Goal: Complete application form: Complete application form

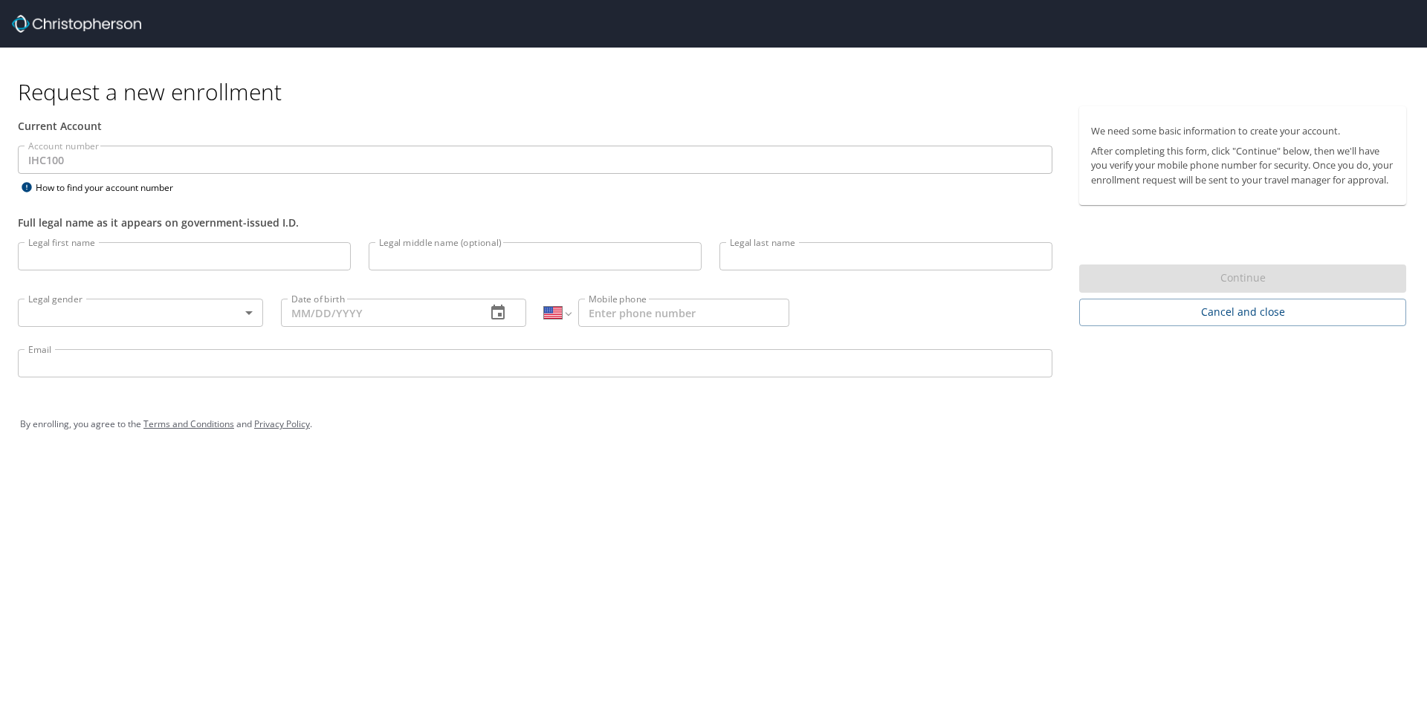
select select "US"
click at [108, 265] on input "Legal first name" at bounding box center [184, 256] width 333 height 28
type input "[PERSON_NAME]"
type input "Munk"
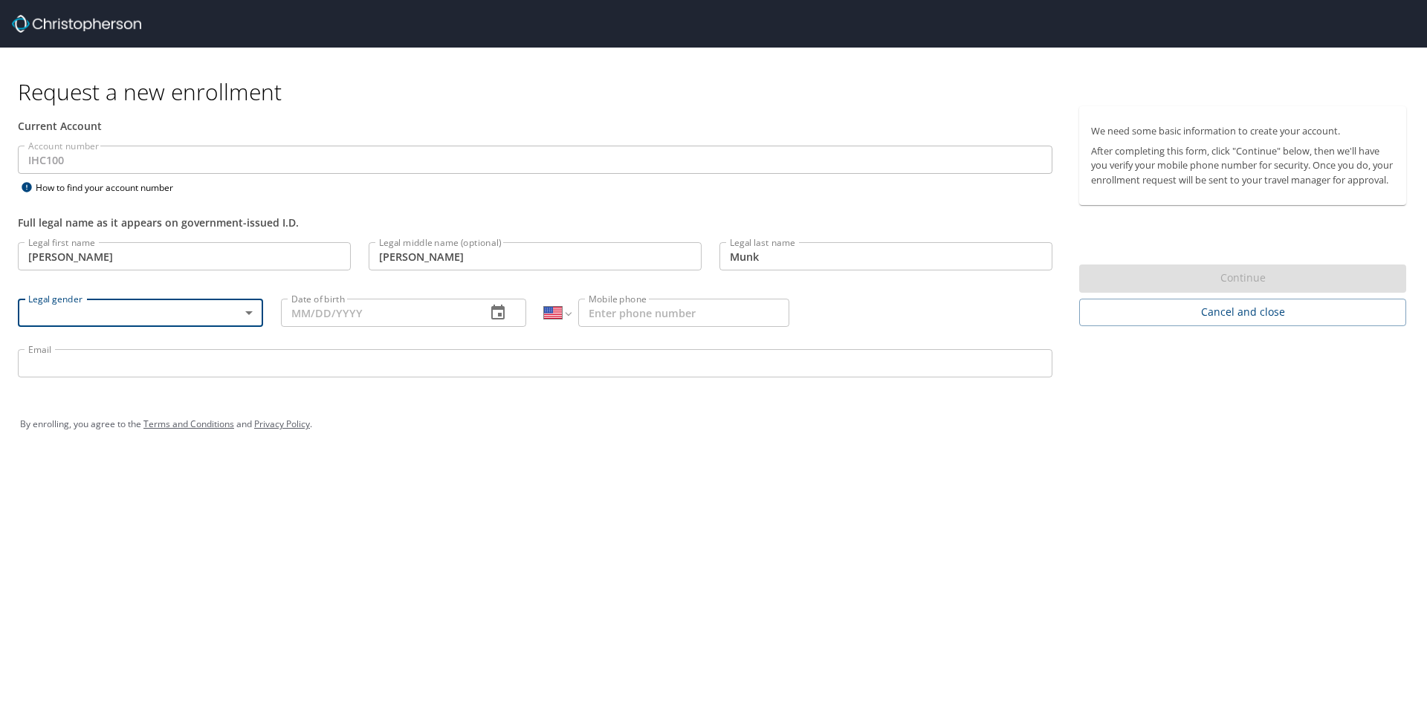
click at [247, 317] on body "Request a new enrollment Current Account Account number IHC100 Account number H…" at bounding box center [713, 354] width 1427 height 708
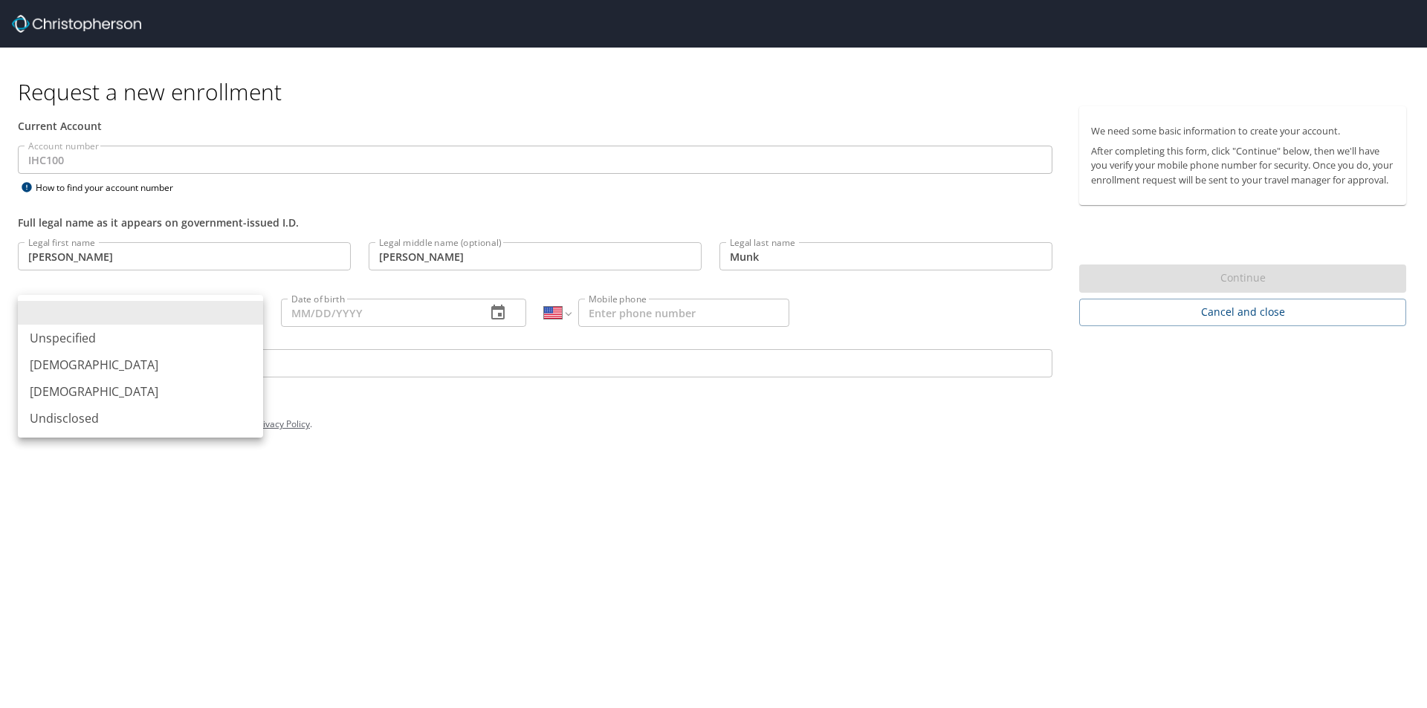
click at [93, 393] on li "[DEMOGRAPHIC_DATA]" at bounding box center [140, 391] width 245 height 27
type input "[DEMOGRAPHIC_DATA]"
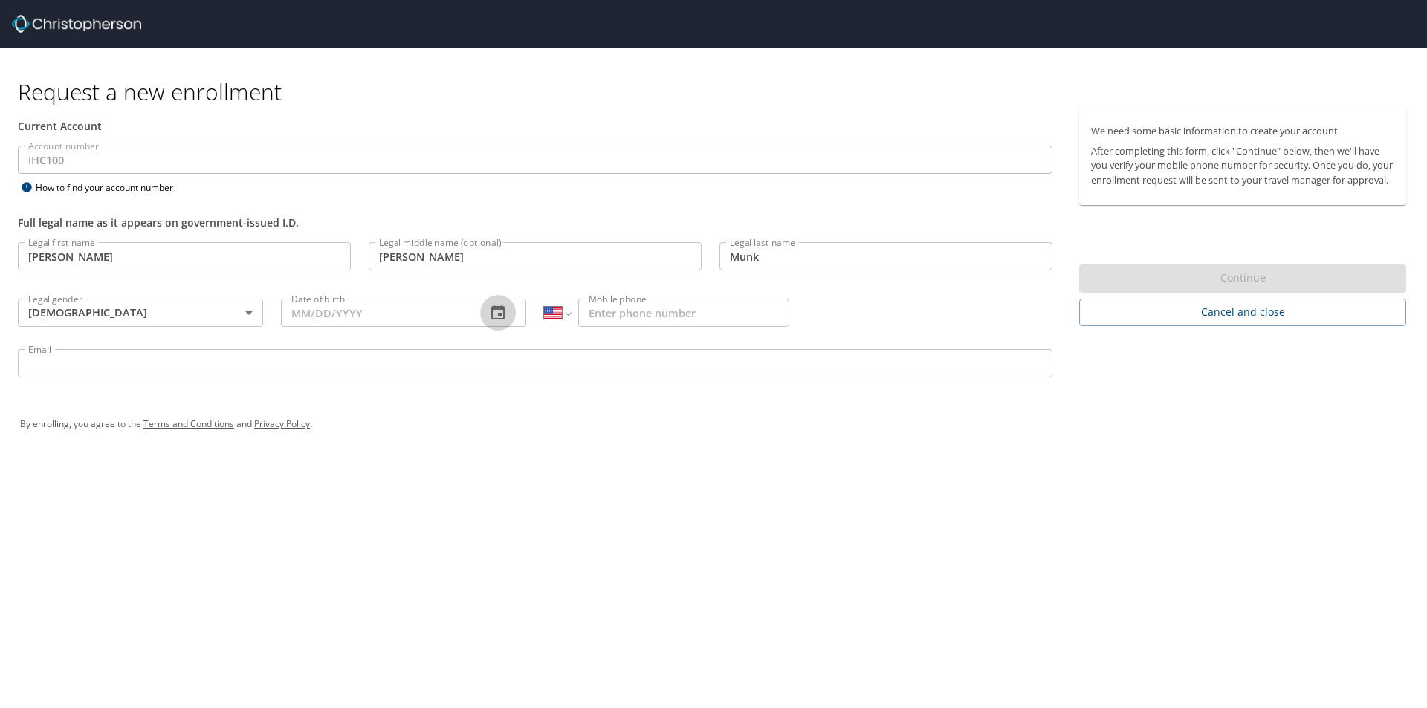
click at [490, 315] on icon "button" at bounding box center [498, 313] width 18 height 18
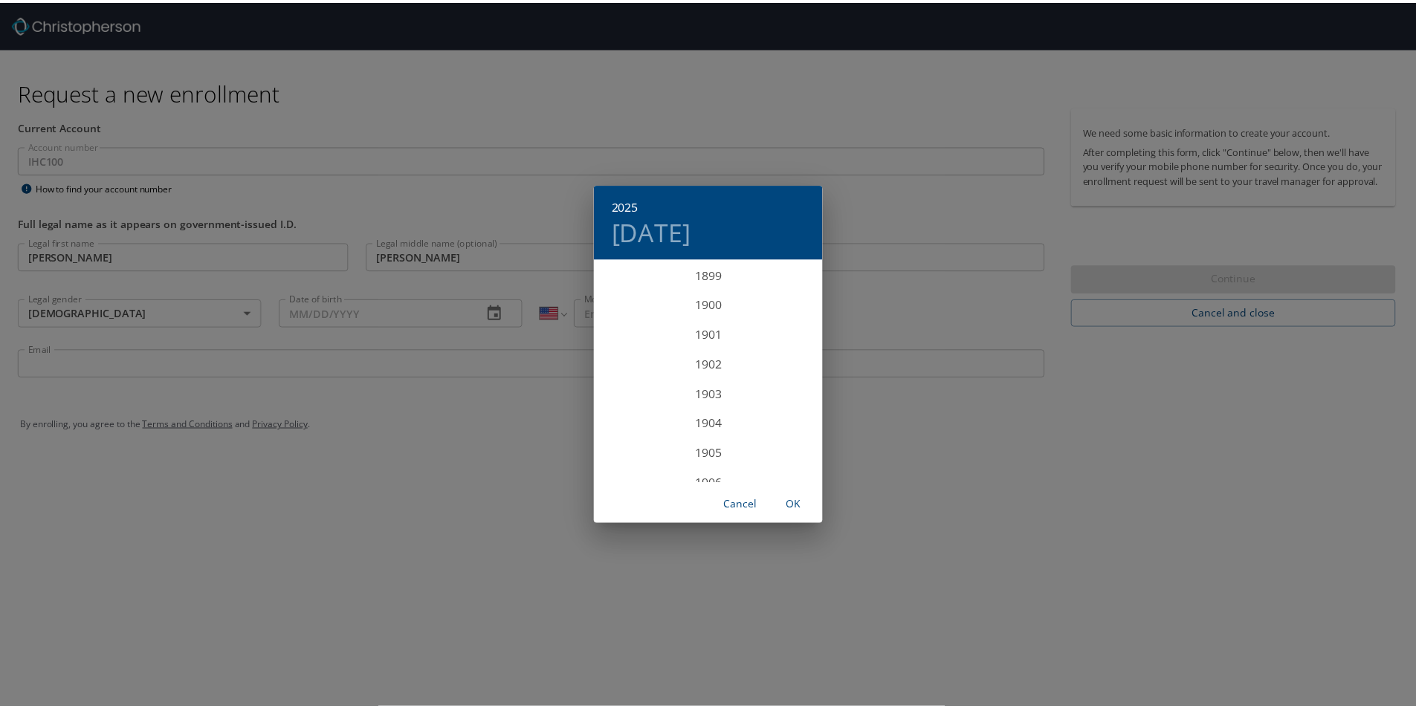
scroll to position [3656, 0]
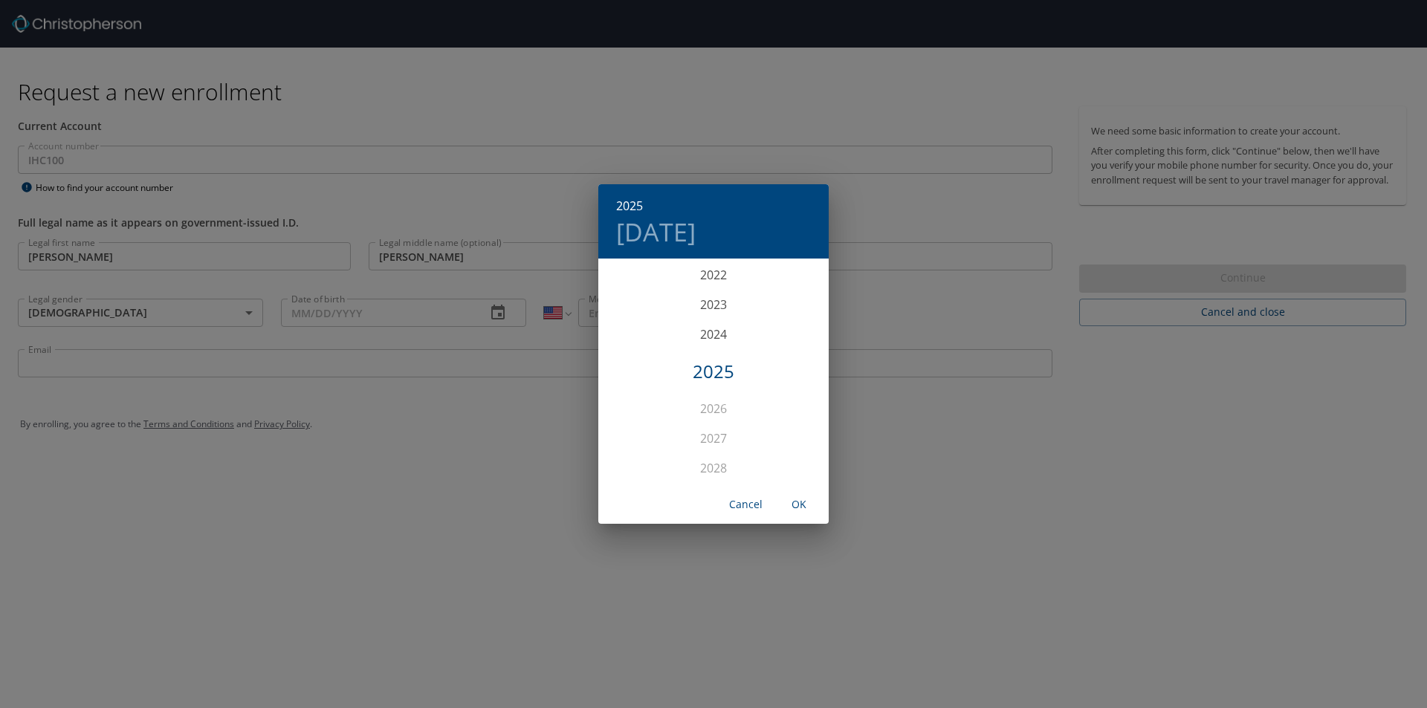
click at [294, 315] on div "2025 [DATE] 1900 1901 1902 1903 1904 1905 1906 1907 1908 1909 1910 1911 1912 19…" at bounding box center [713, 354] width 1427 height 708
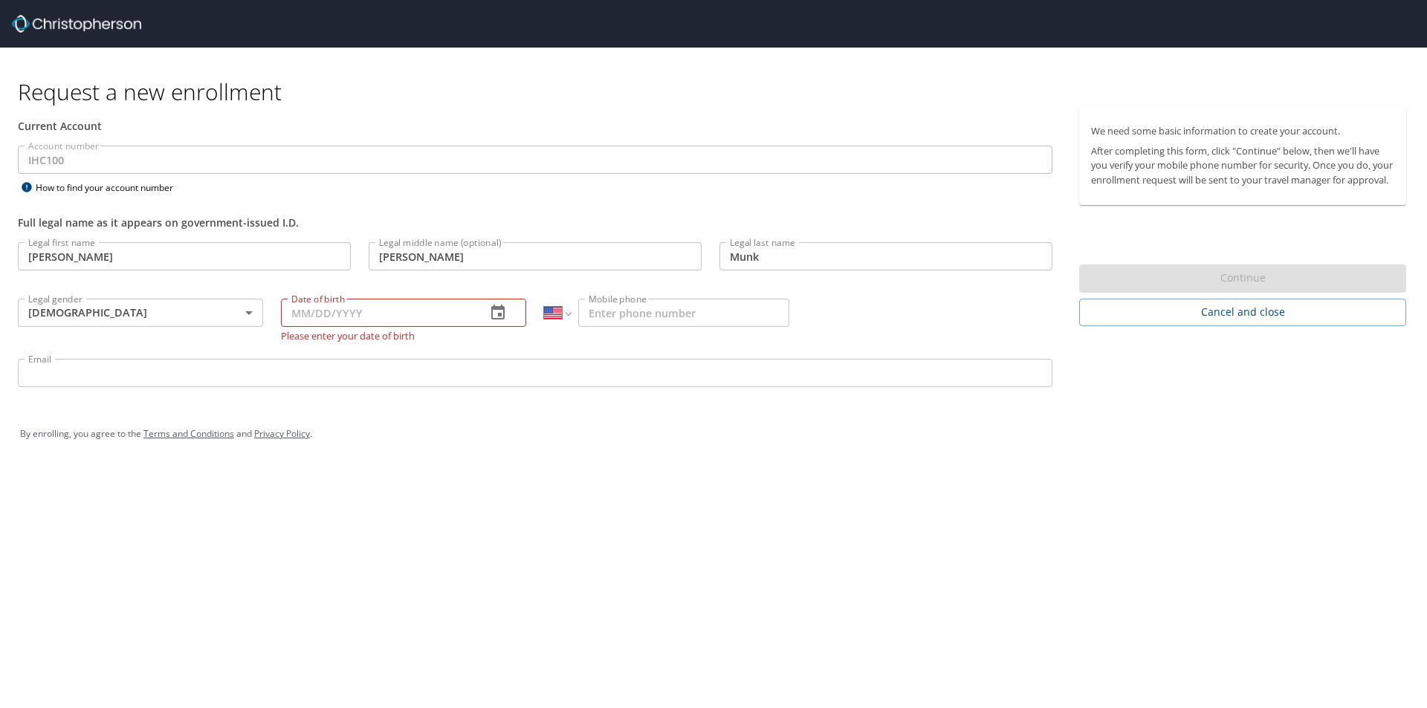
click at [302, 315] on input "Date of birth" at bounding box center [377, 313] width 193 height 28
type input "[DATE]"
click at [644, 312] on input "Mobile phone" at bounding box center [683, 313] width 211 height 28
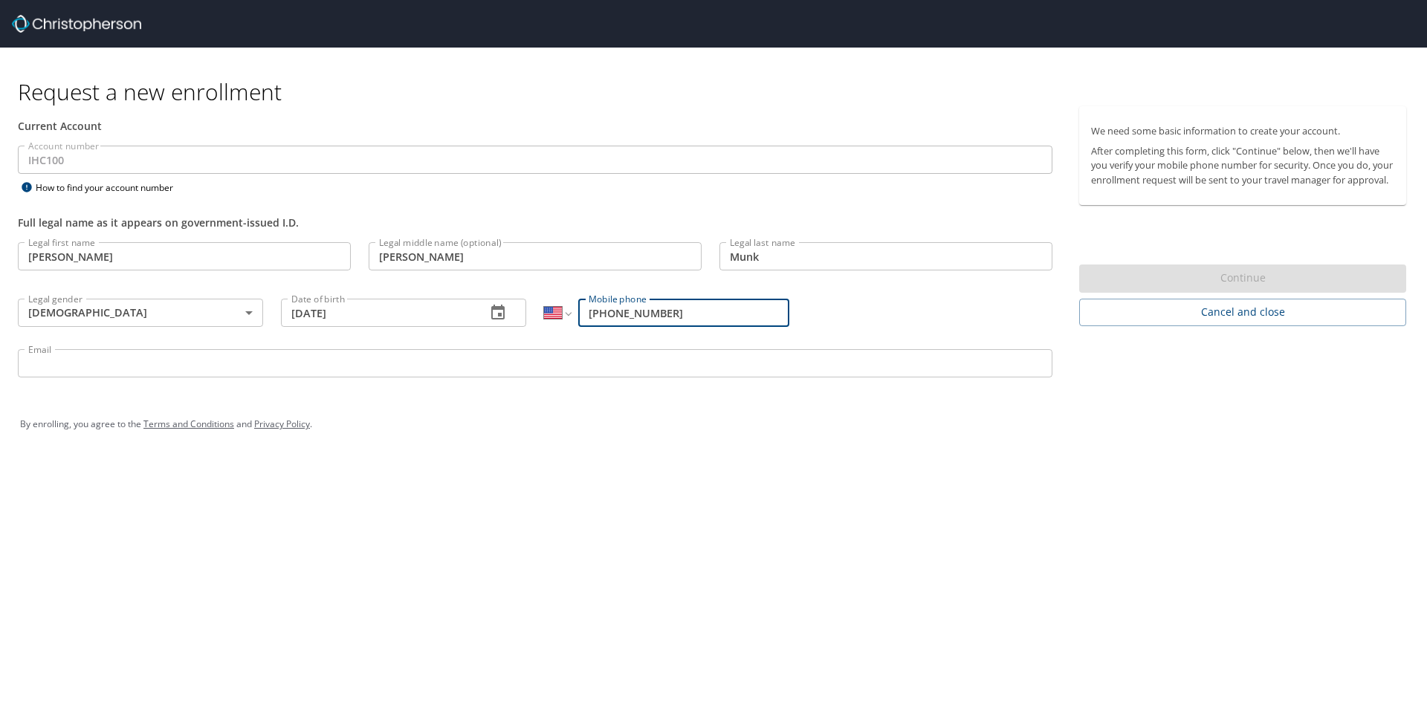
type input "[PHONE_NUMBER]"
click at [184, 358] on input "Email" at bounding box center [535, 363] width 1034 height 28
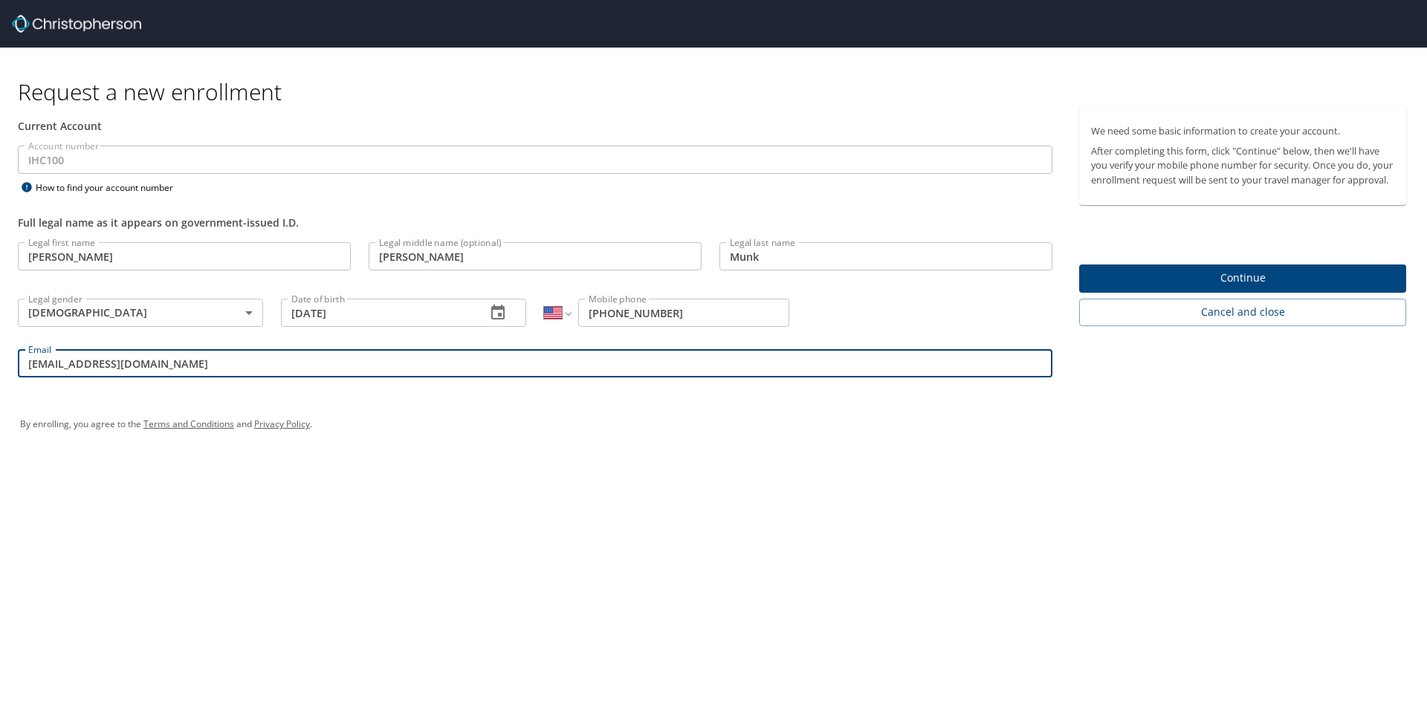
type input "[EMAIL_ADDRESS][DOMAIN_NAME]"
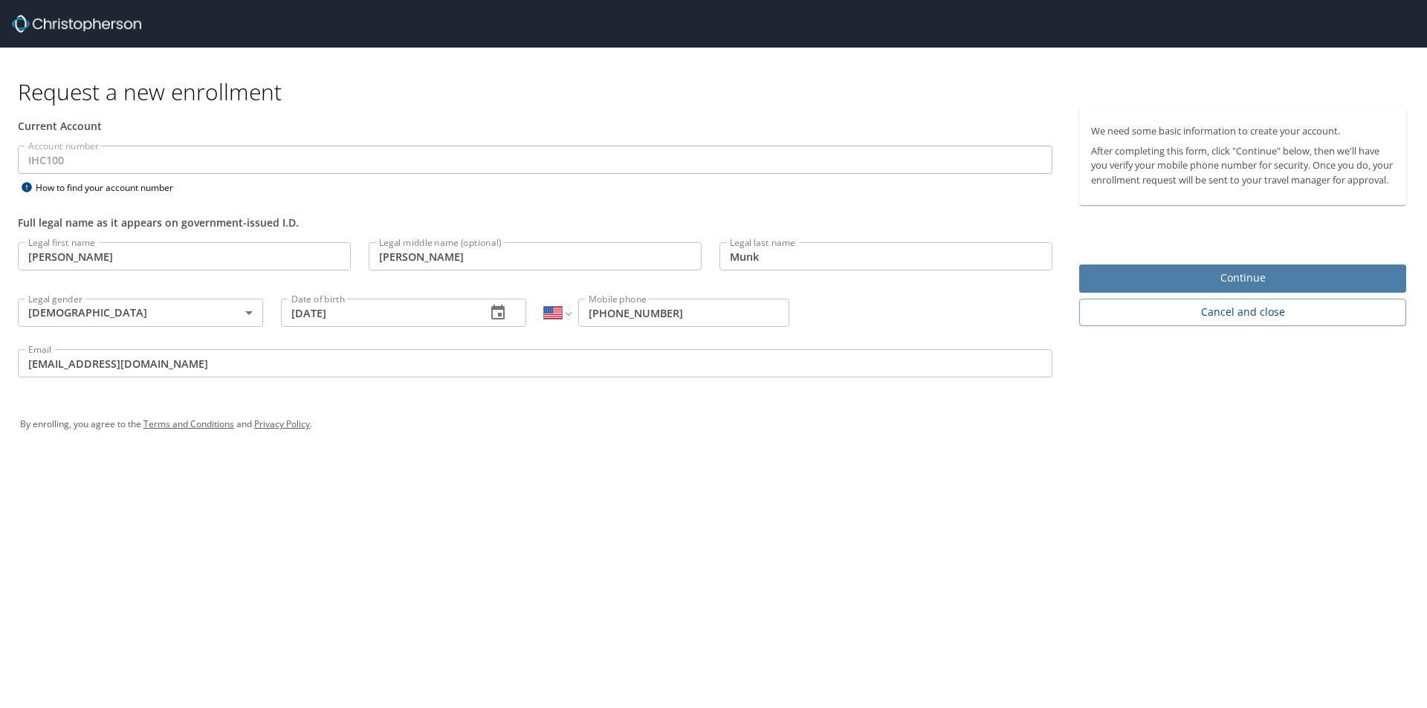
click at [1247, 288] on span "Continue" at bounding box center [1242, 278] width 303 height 19
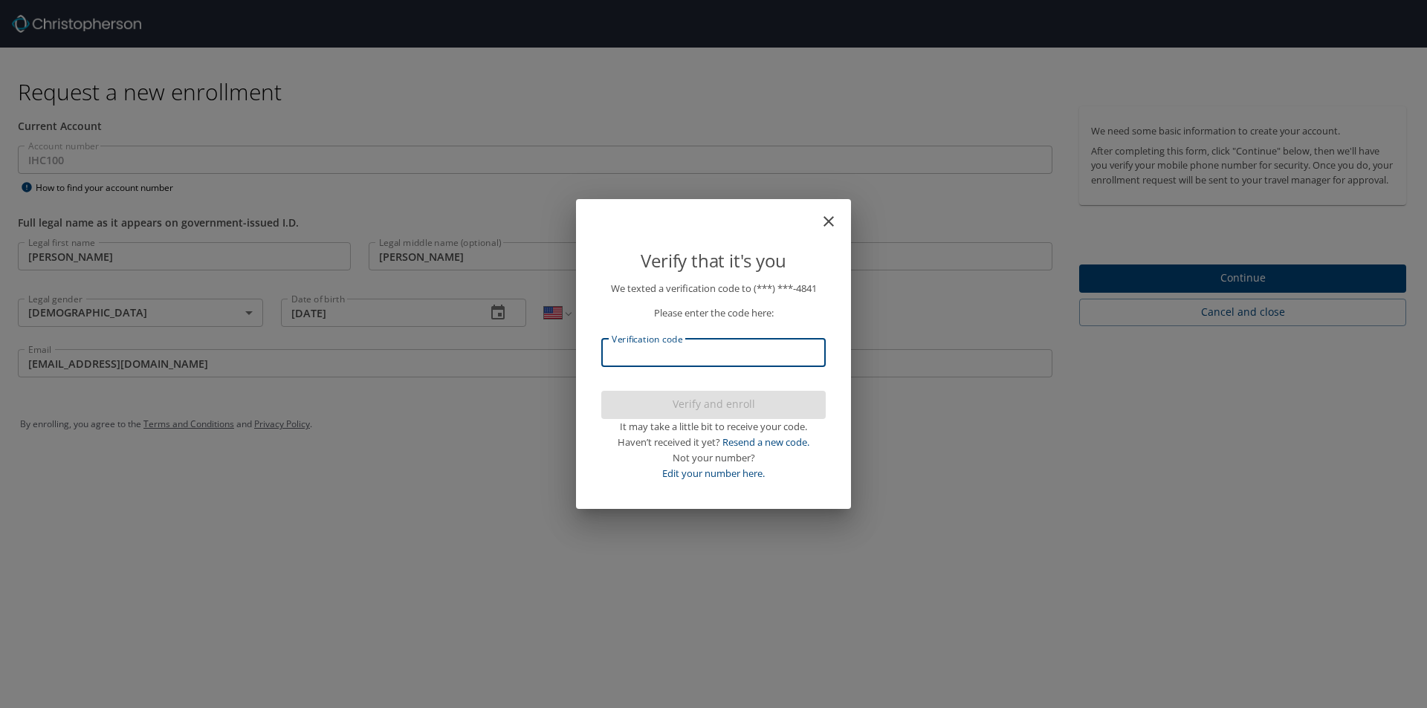
click at [766, 354] on input "Verification code" at bounding box center [713, 353] width 224 height 28
type input "925657"
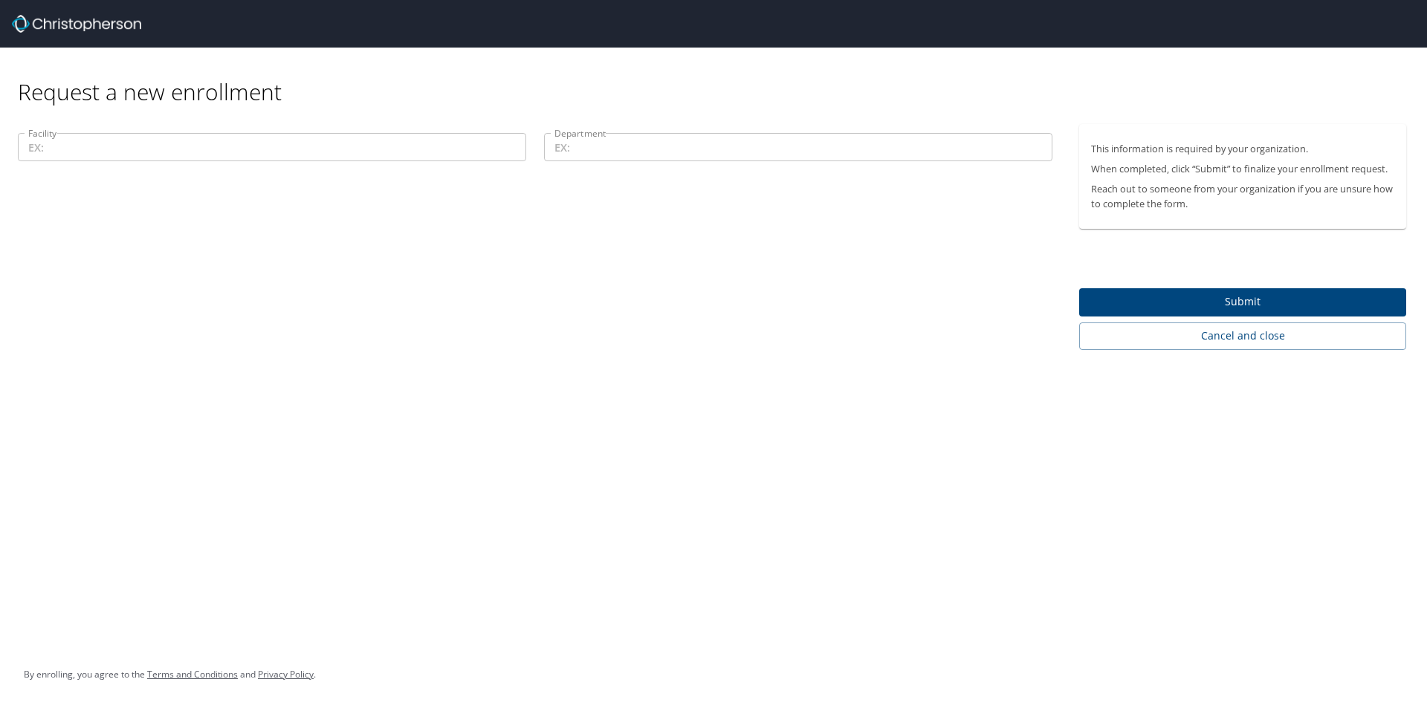
click at [135, 152] on input "Facility" at bounding box center [272, 147] width 508 height 28
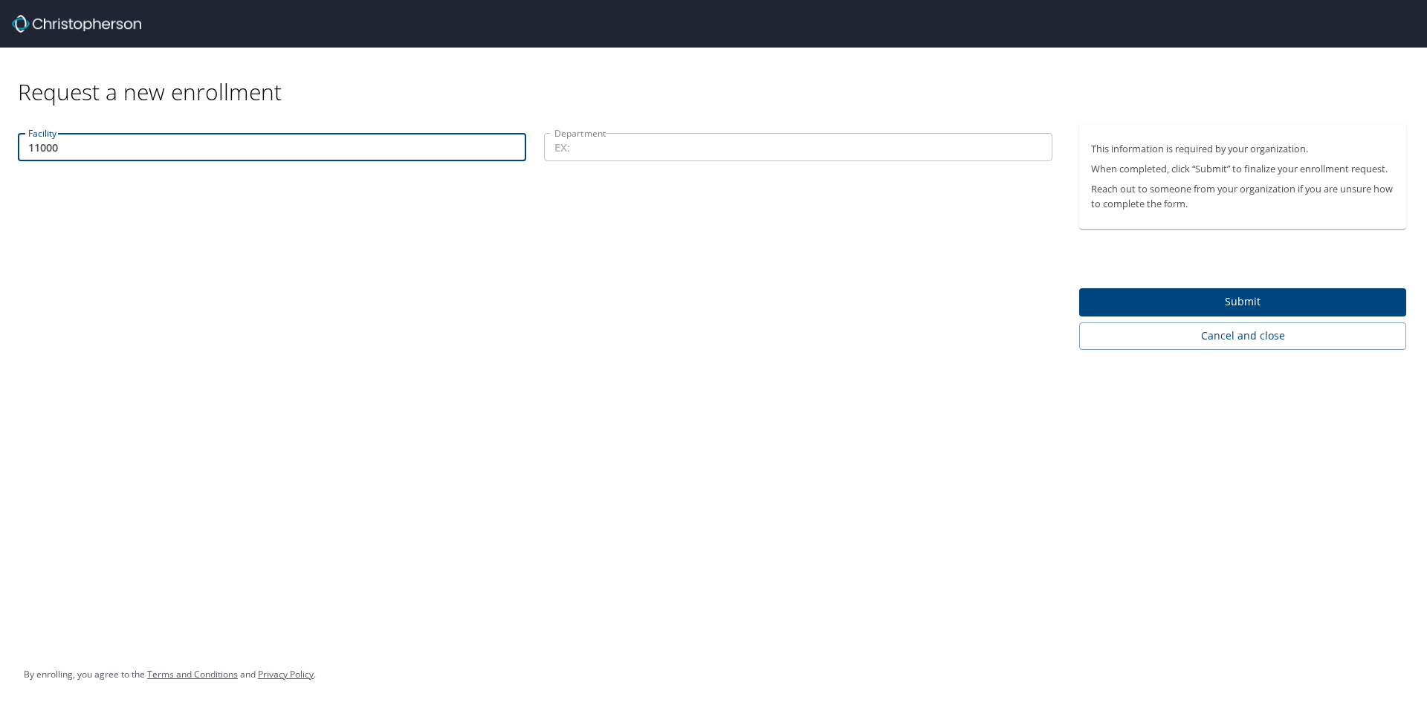
type input "11000"
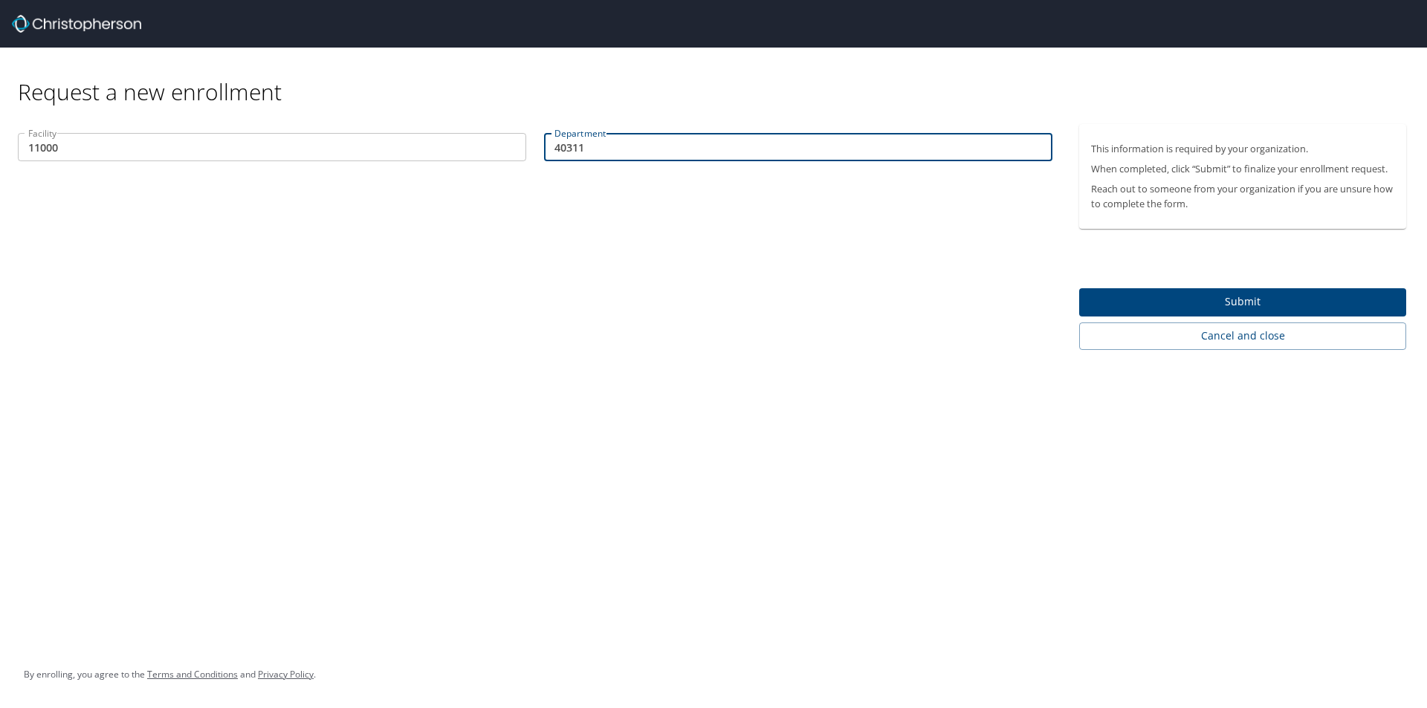
type input "40311"
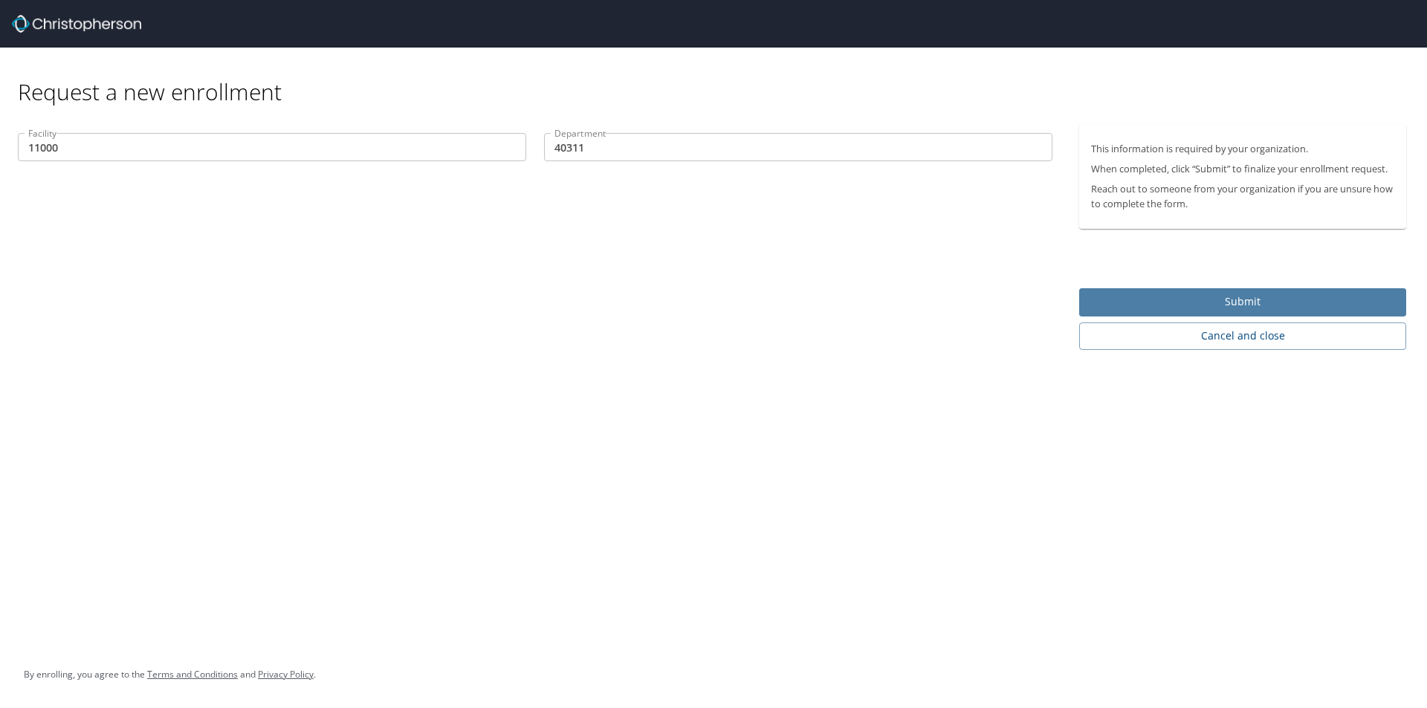
click at [1280, 305] on span "Submit" at bounding box center [1242, 302] width 303 height 19
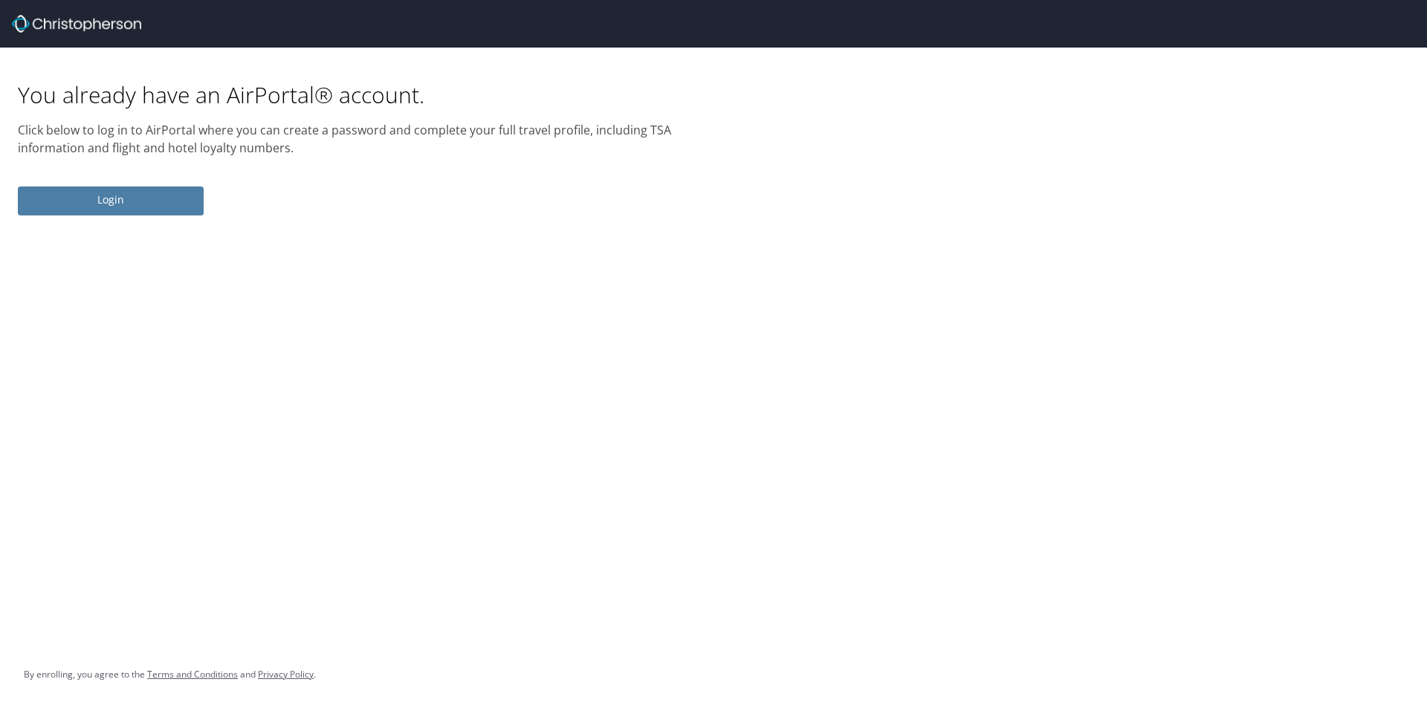
click at [137, 204] on span "Login" at bounding box center [111, 200] width 162 height 19
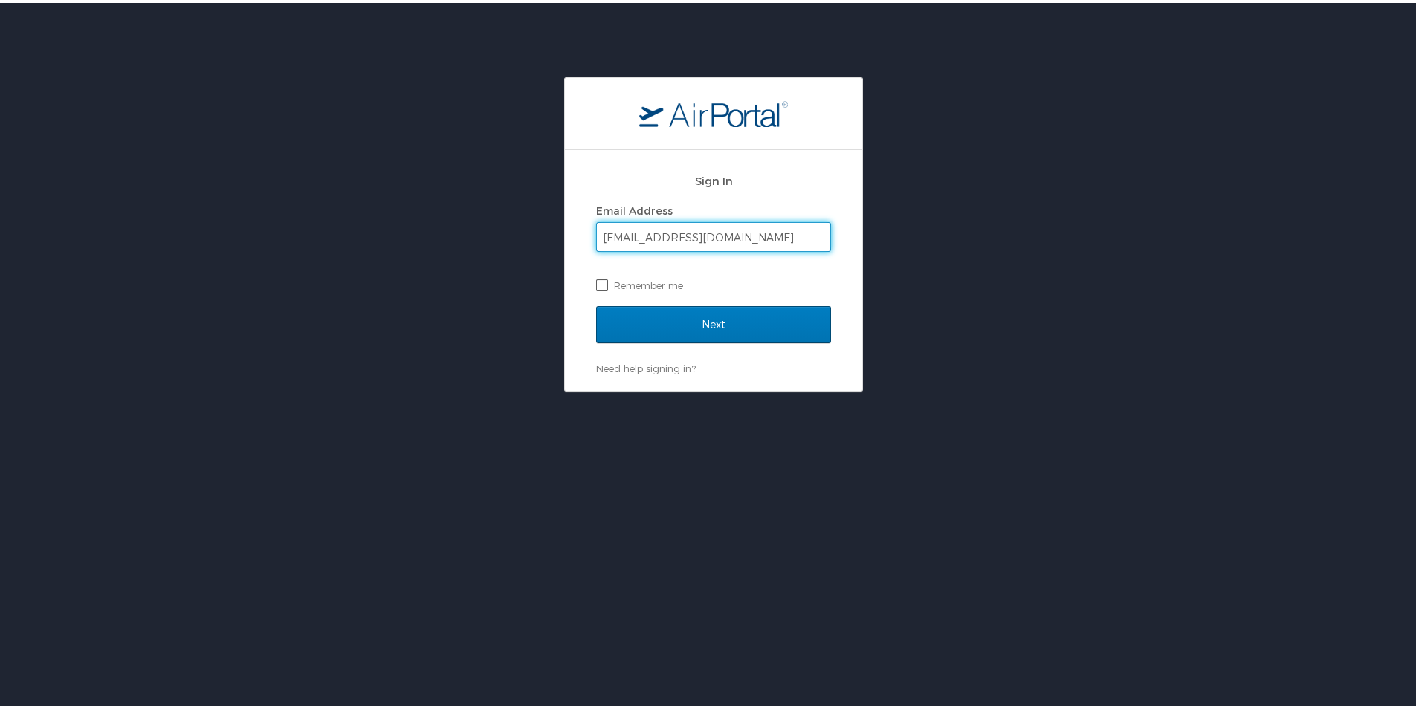
type input "[EMAIL_ADDRESS][DOMAIN_NAME]"
click at [596, 282] on label "Remember me" at bounding box center [713, 282] width 235 height 22
click at [596, 282] on input "Remember me" at bounding box center [601, 281] width 10 height 10
checkbox input "true"
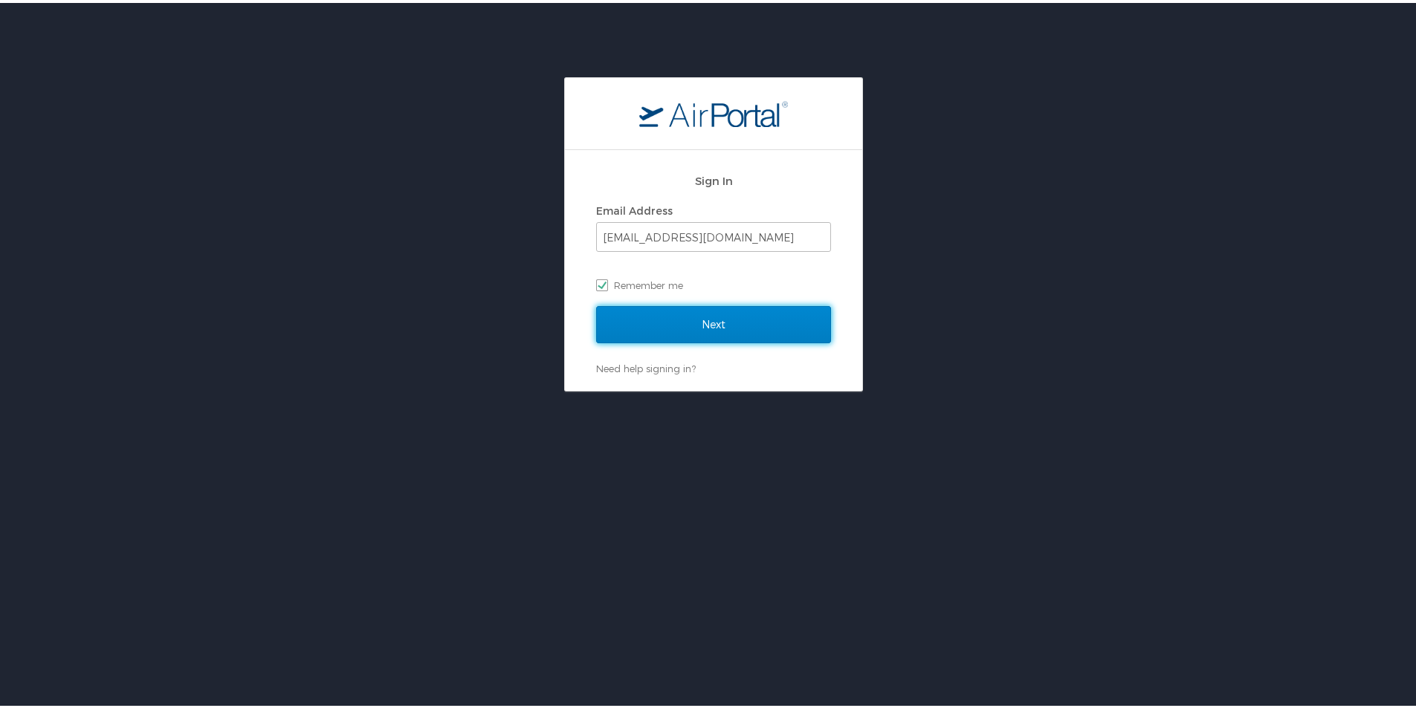
click at [700, 311] on input "Next" at bounding box center [713, 321] width 235 height 37
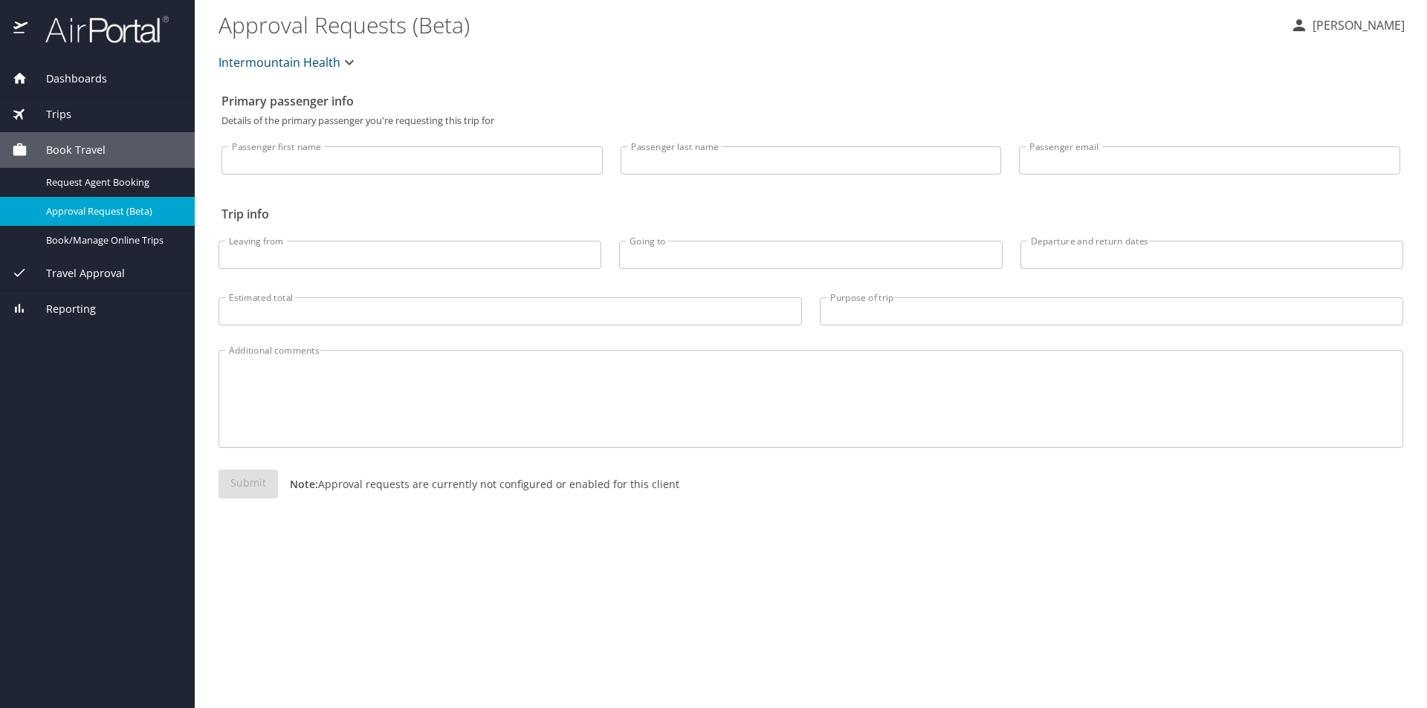
select select "US"
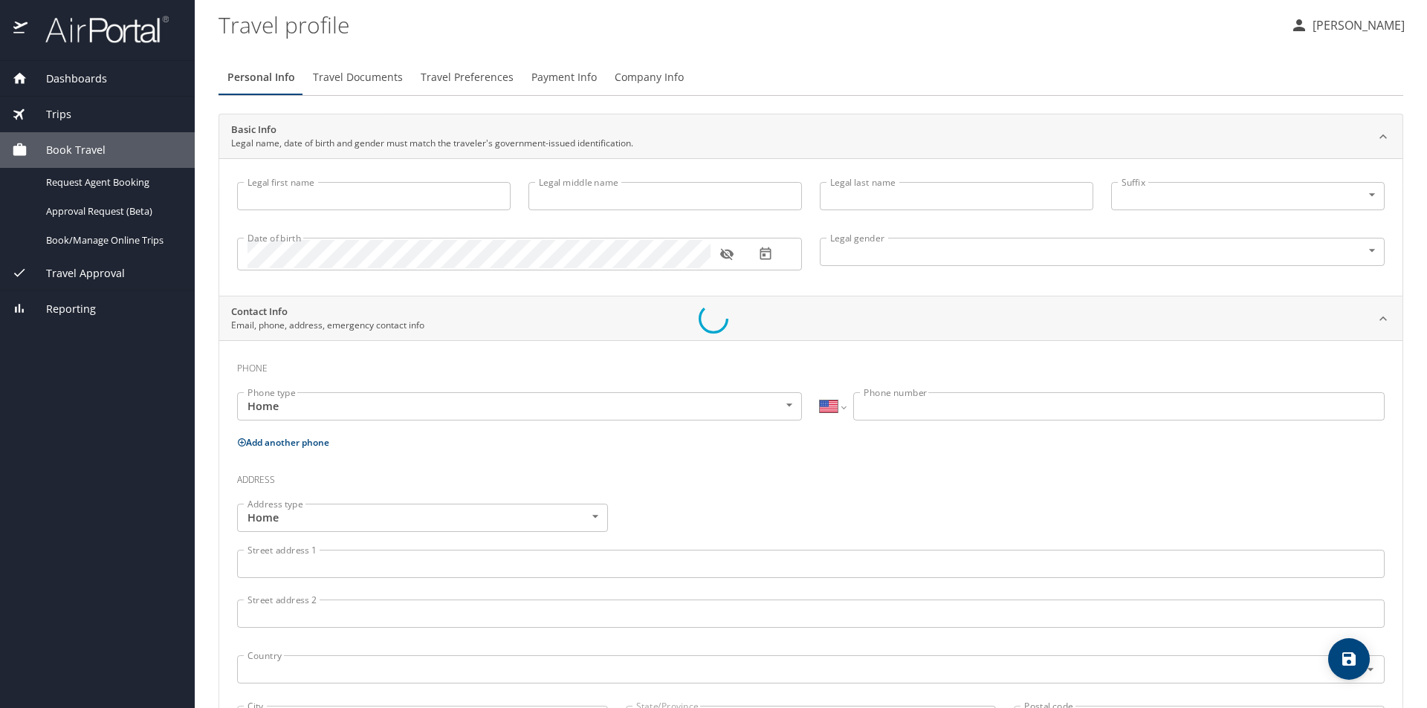
type input "[PERSON_NAME]"
type input "Munk"
type input "[DEMOGRAPHIC_DATA]"
type input "Todd"
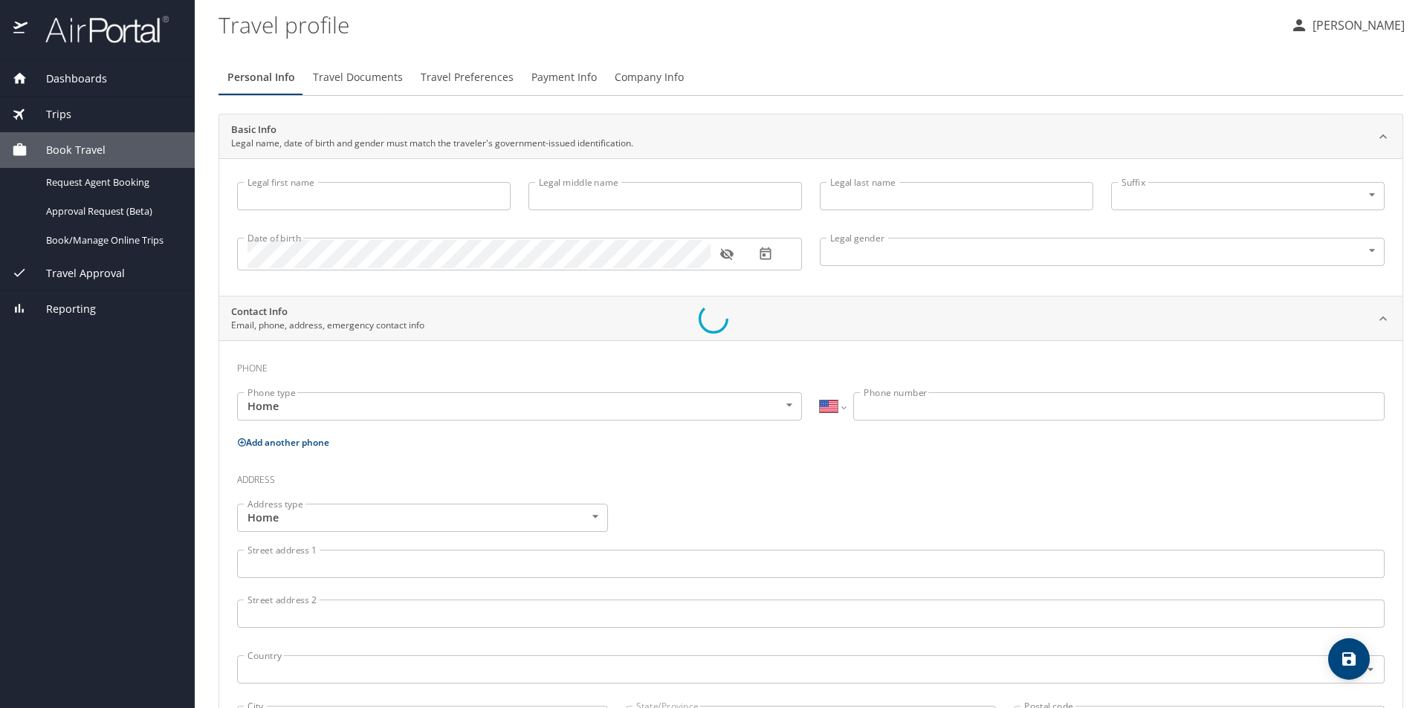
type input "Munk"
select select "AT"
type input "05590 4802"
select select "AT"
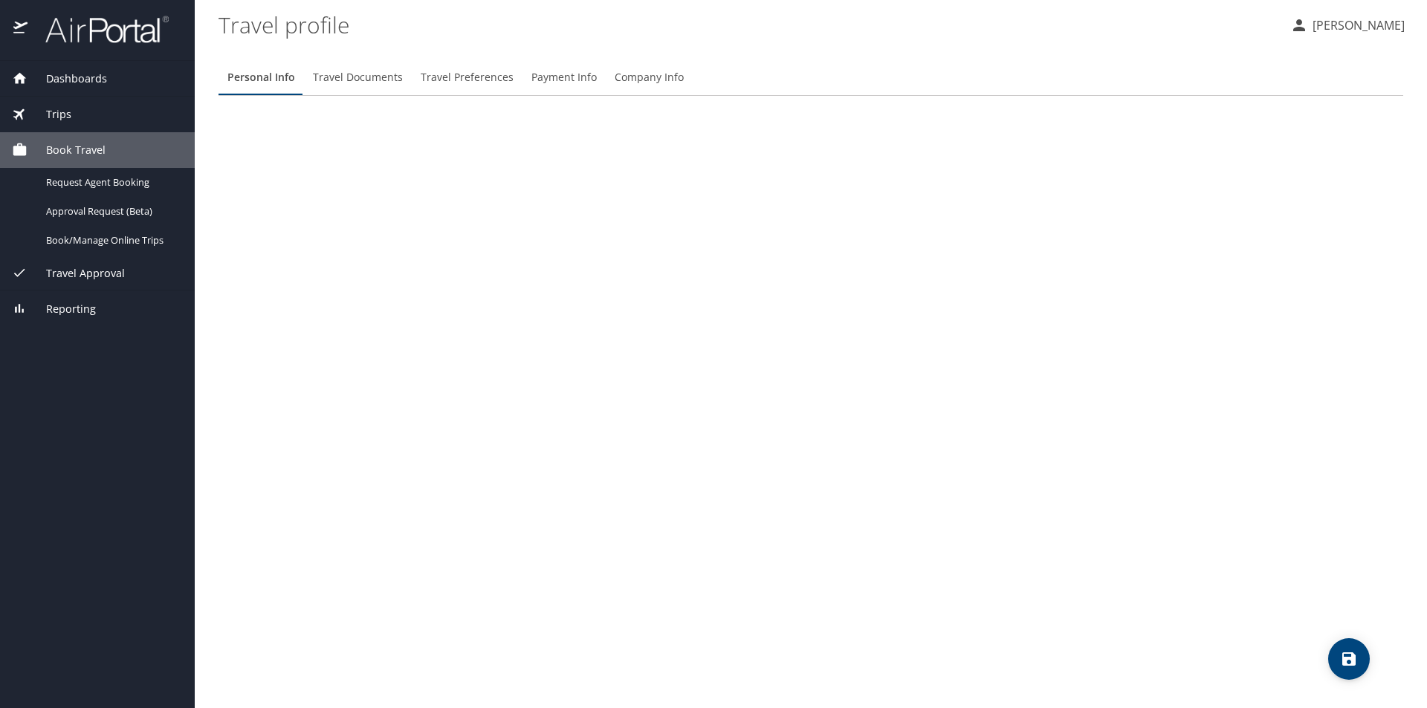
select select "US"
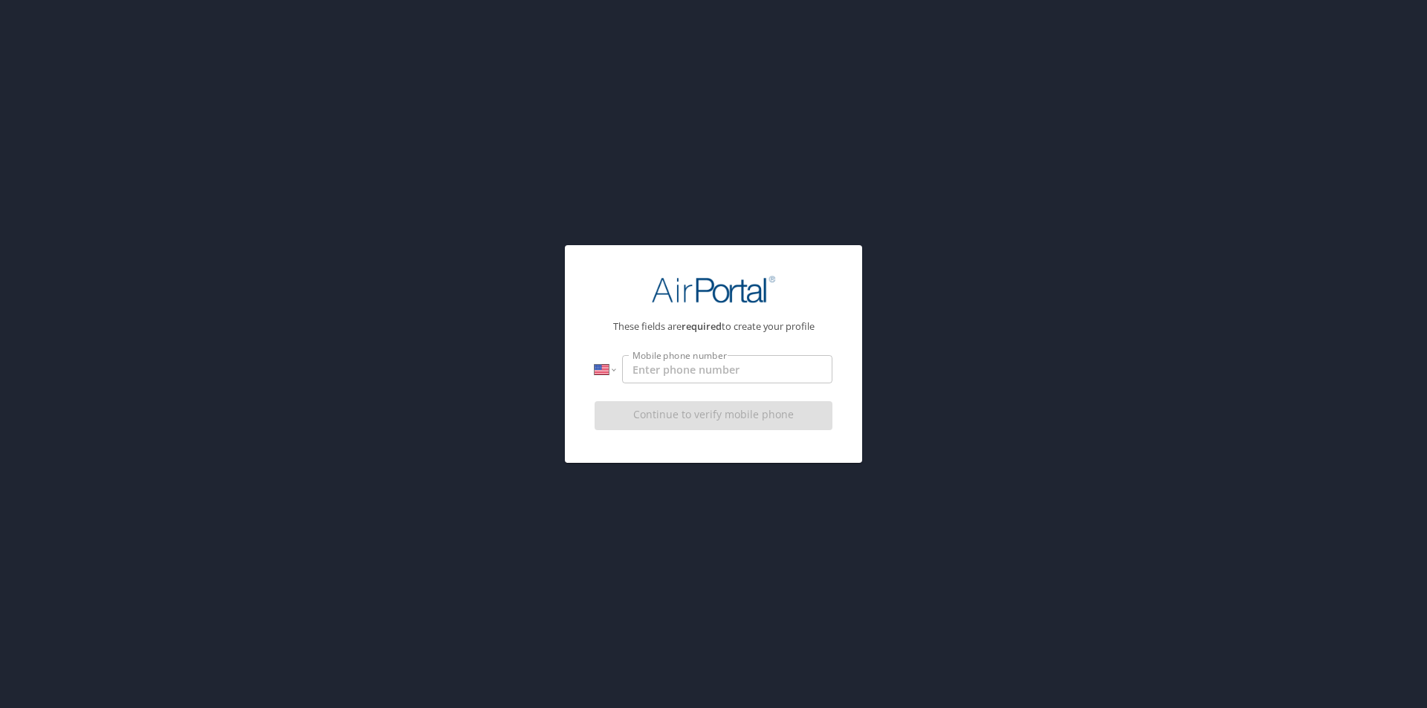
click at [685, 373] on input "Mobile phone number" at bounding box center [727, 369] width 210 height 28
type input "[PHONE_NUMBER]"
click at [684, 419] on span "Continue to verify mobile phone" at bounding box center [713, 415] width 214 height 19
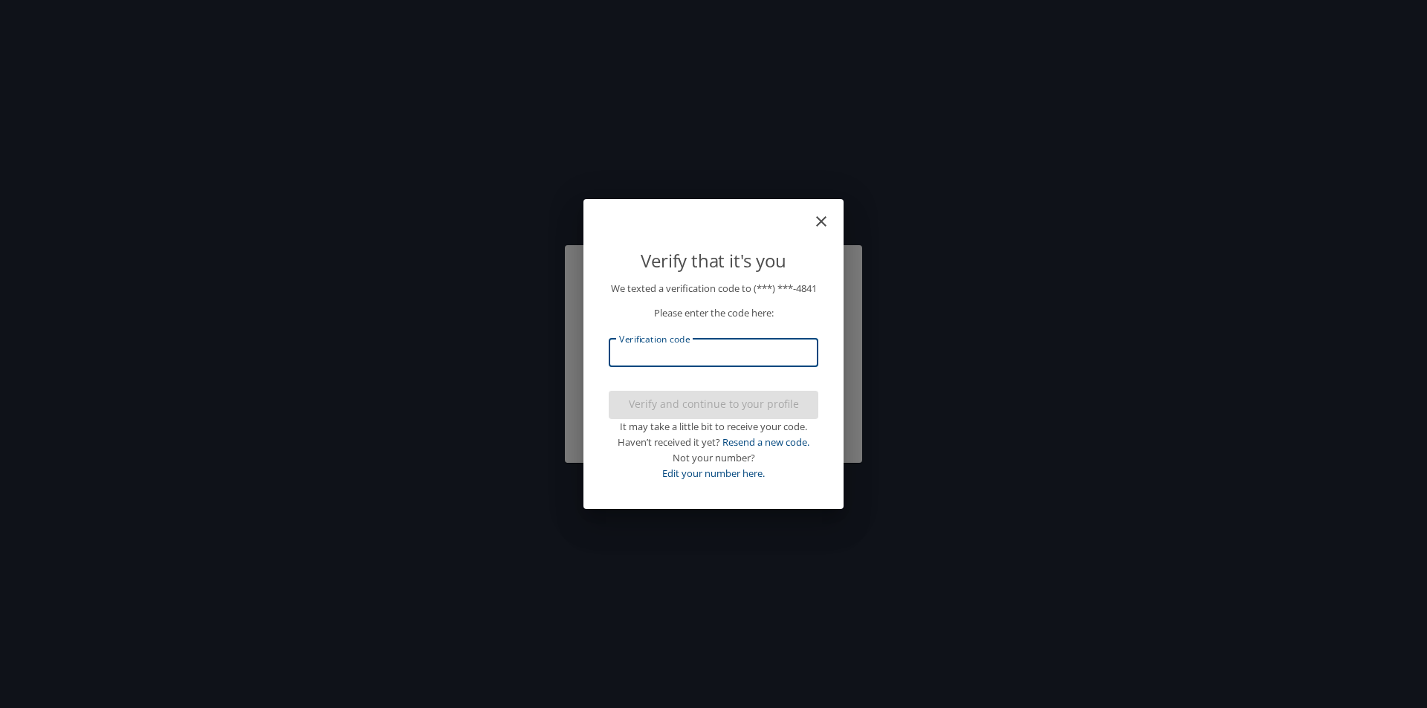
click at [701, 357] on input "Verification code" at bounding box center [714, 353] width 210 height 28
type input "487719"
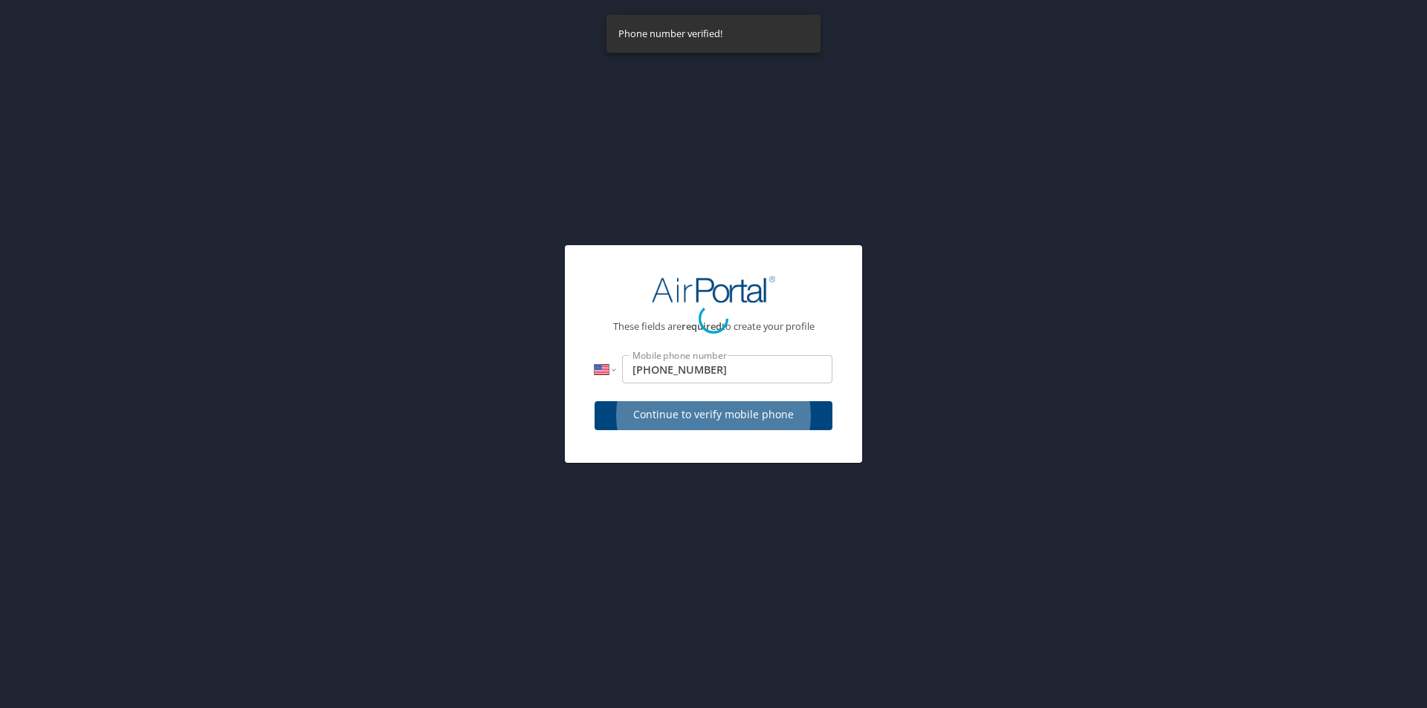
select select "US"
select select "AT"
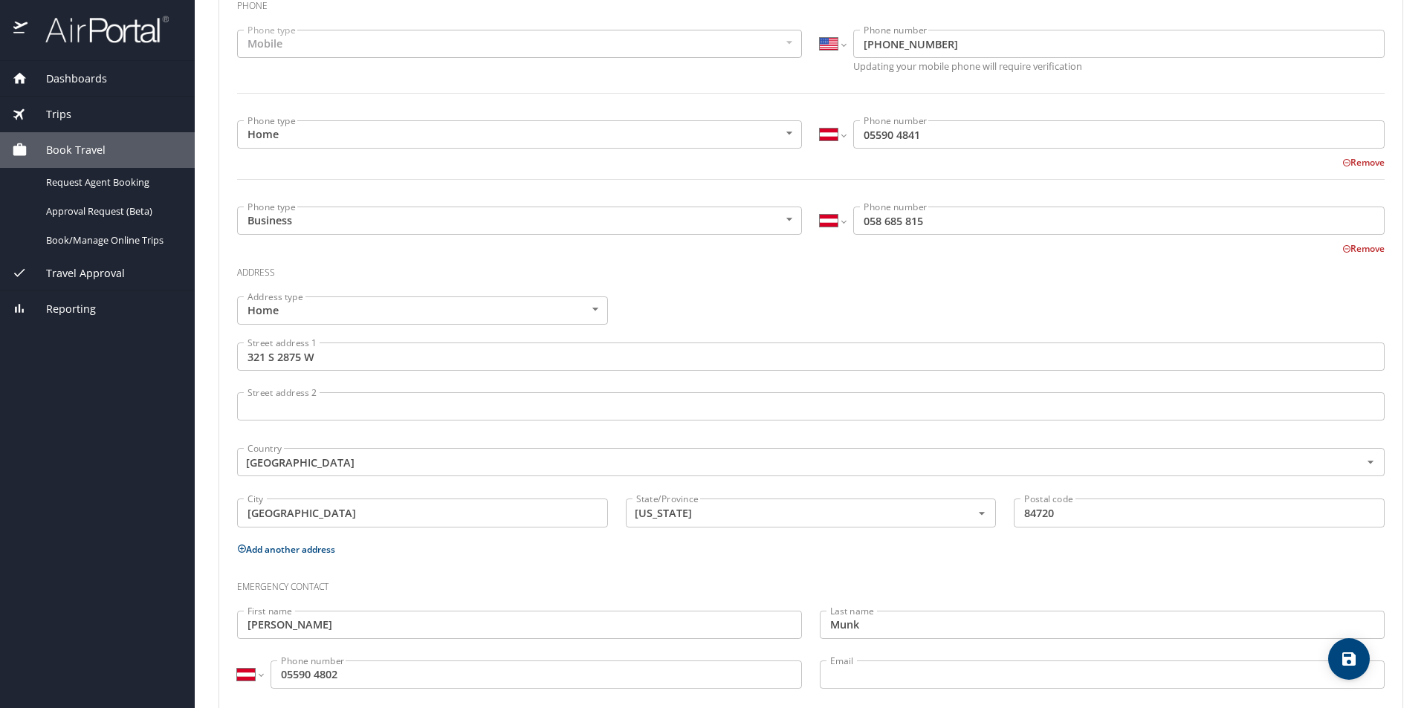
scroll to position [392, 0]
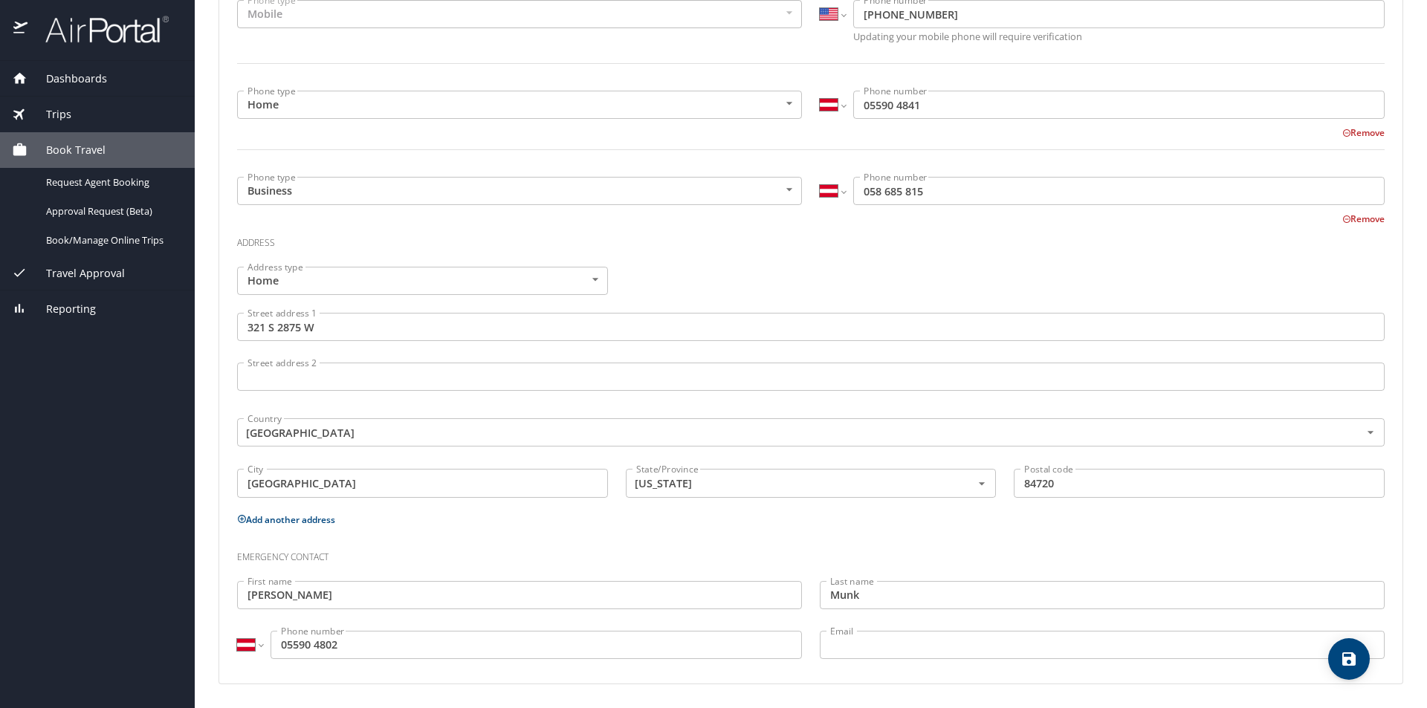
click at [248, 597] on input "Todd" at bounding box center [519, 595] width 565 height 28
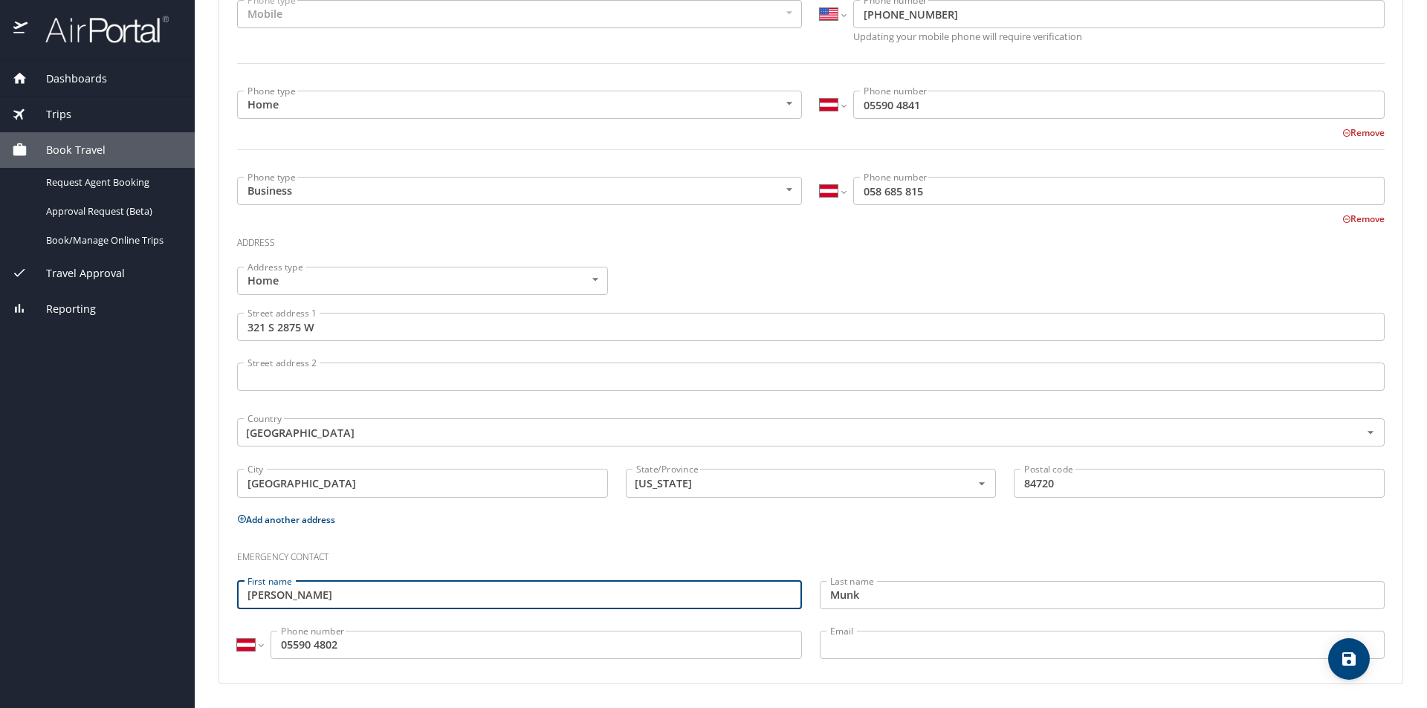
type input "Donald Todd"
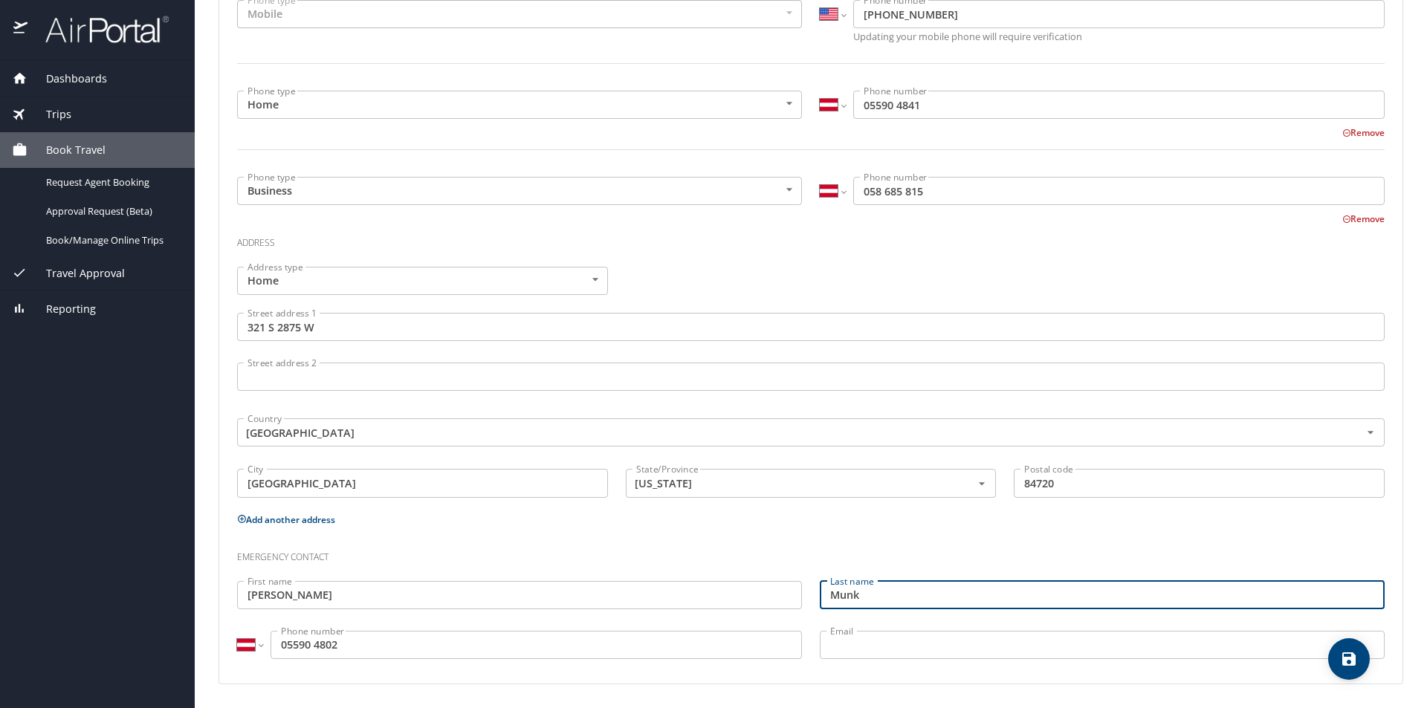
click at [693, 542] on h3 "Emergency contact" at bounding box center [810, 553] width 1147 height 25
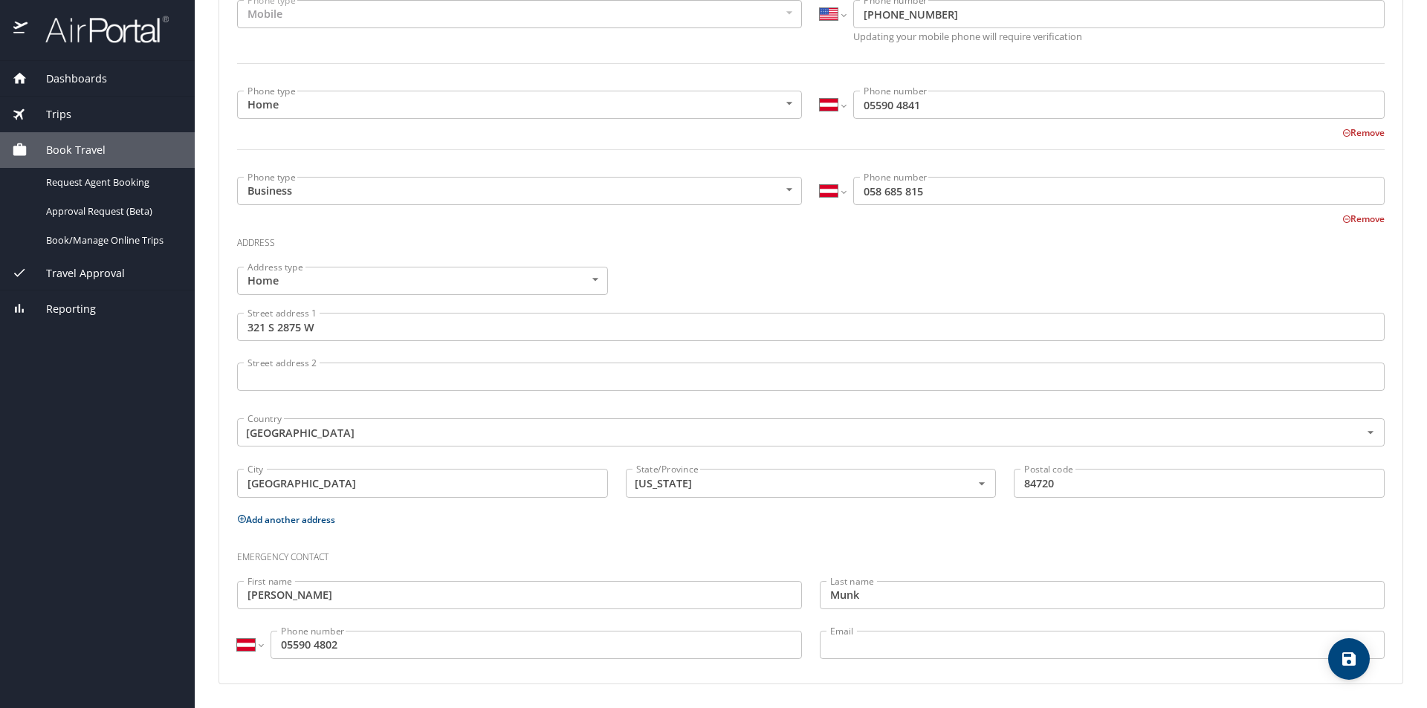
click at [1356, 652] on icon "save" at bounding box center [1349, 659] width 18 height 18
select select "US"
select select "AT"
select select "US"
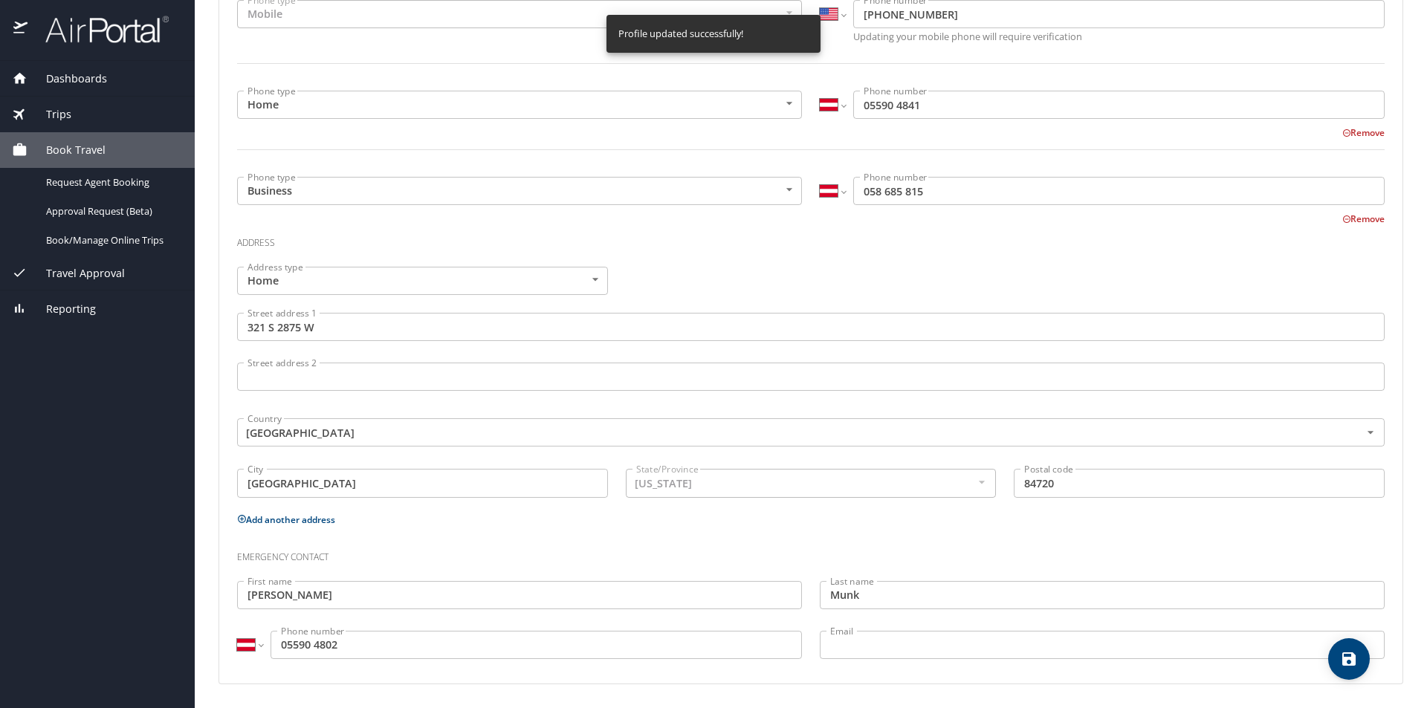
select select "AT"
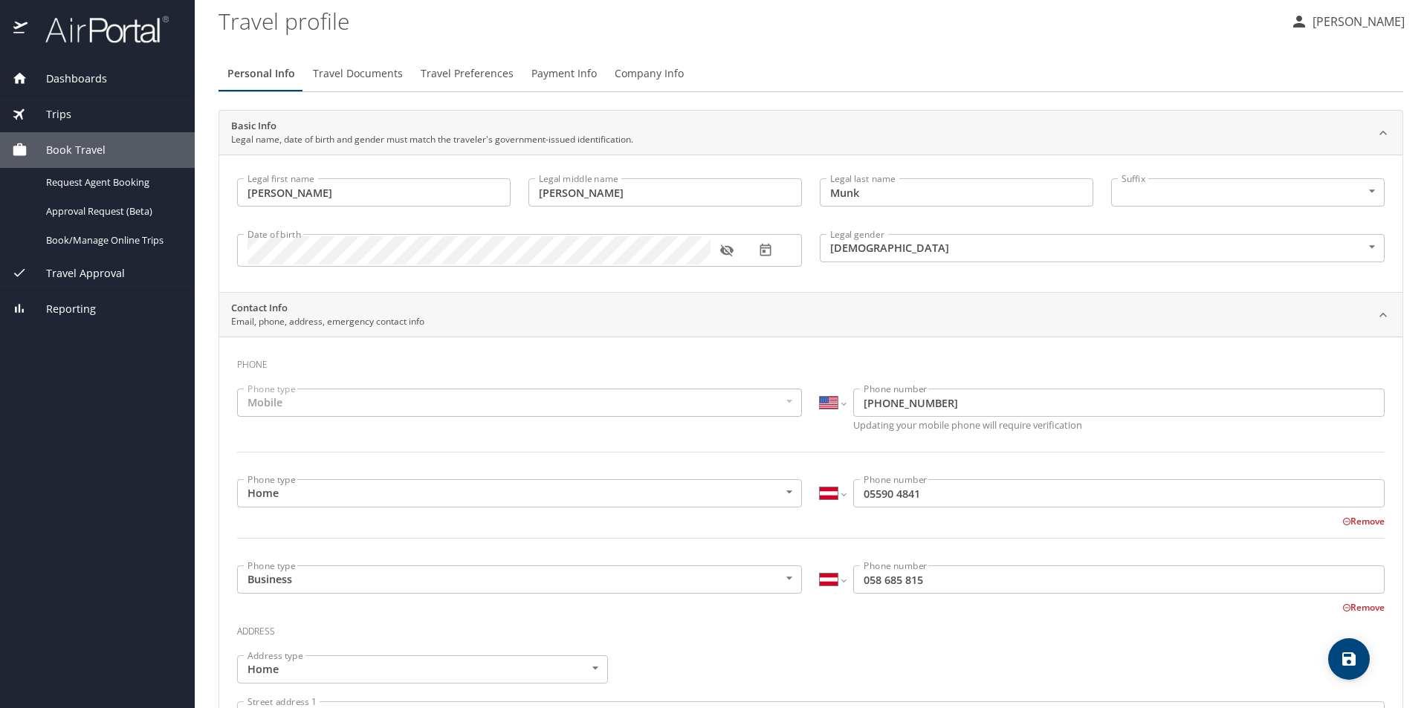
scroll to position [0, 0]
